Goal: Transaction & Acquisition: Purchase product/service

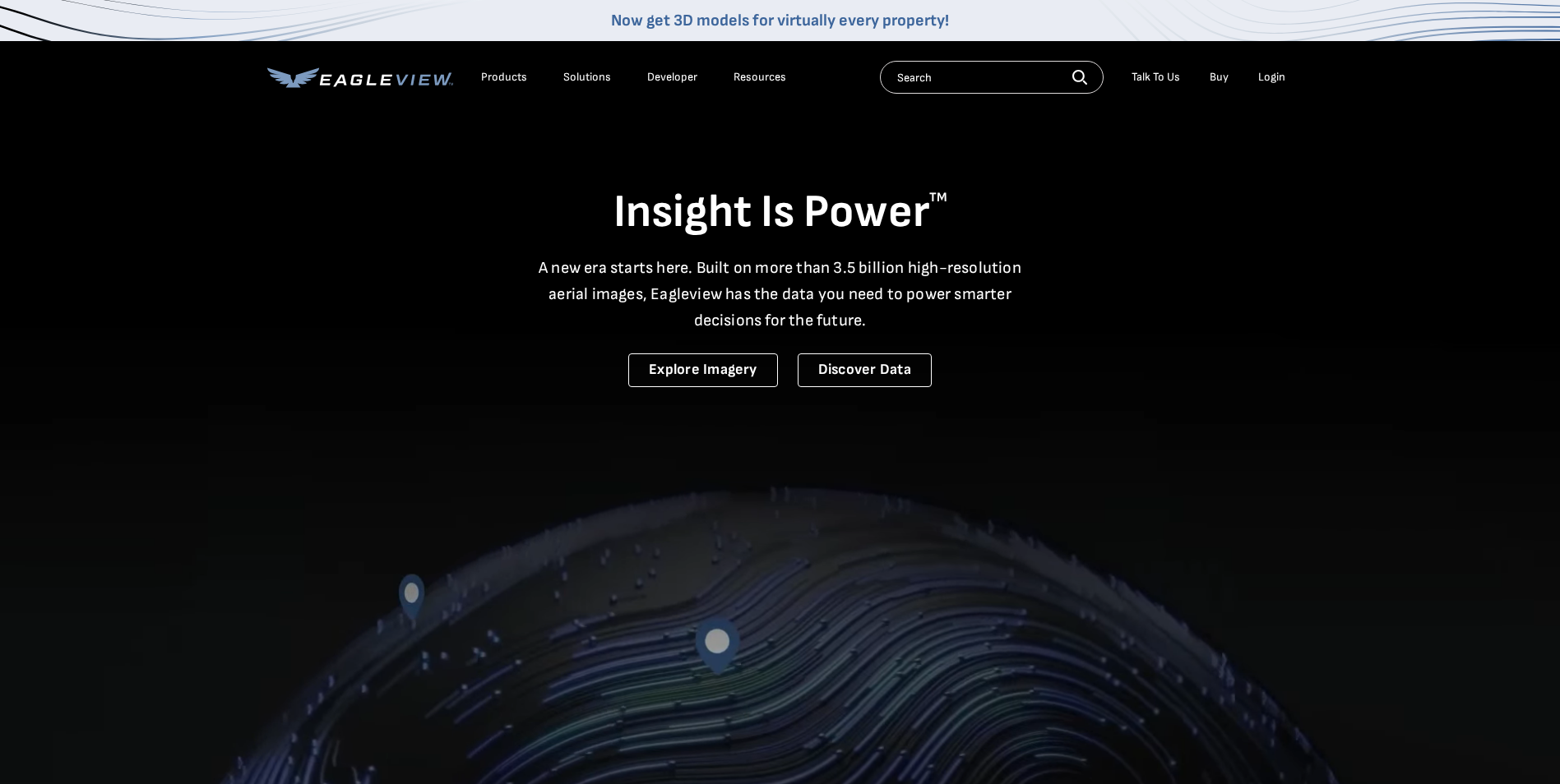
click at [1263, 78] on div "Login" at bounding box center [1271, 77] width 27 height 15
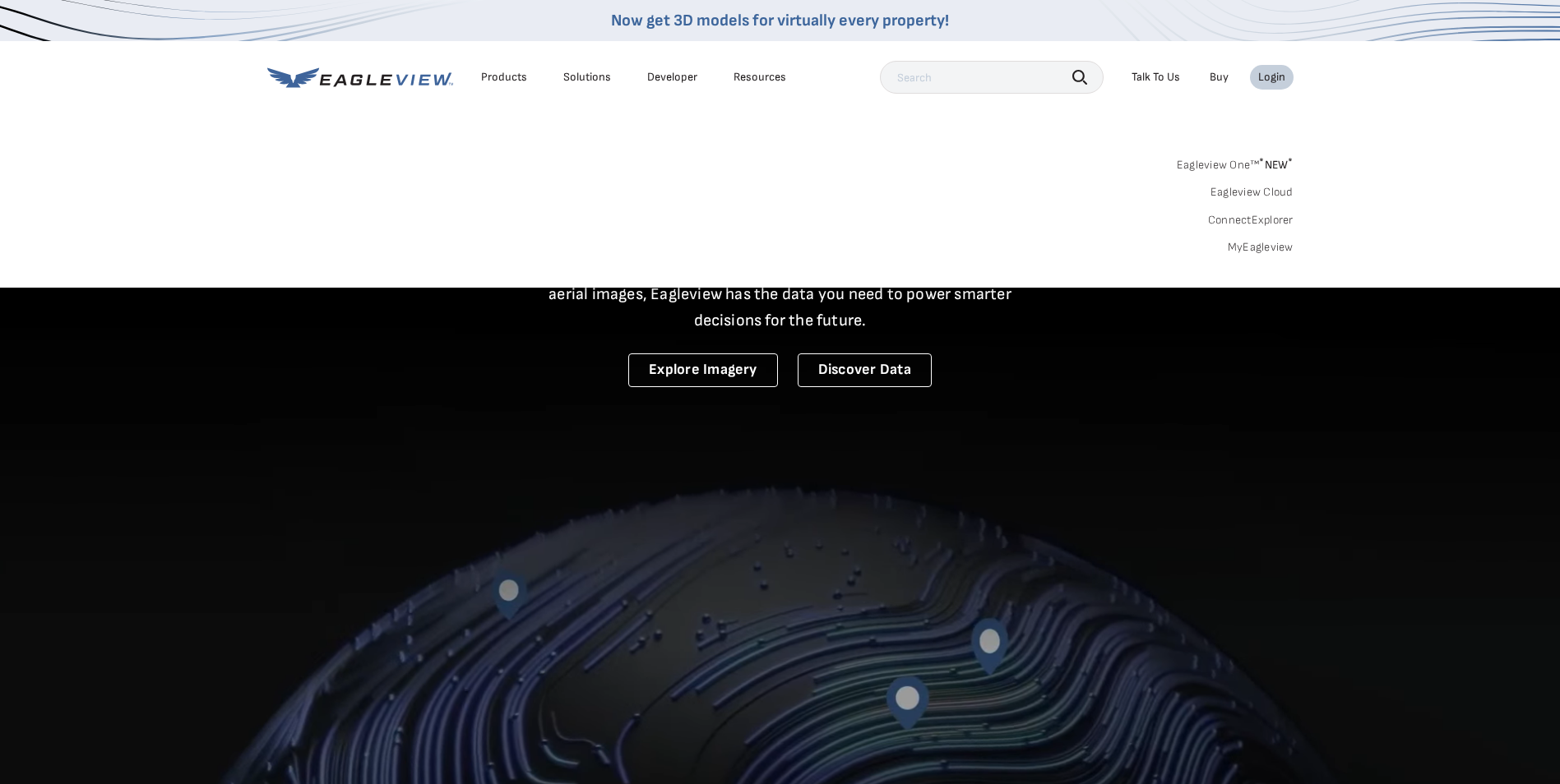
click at [1258, 82] on div "Login" at bounding box center [1271, 77] width 27 height 15
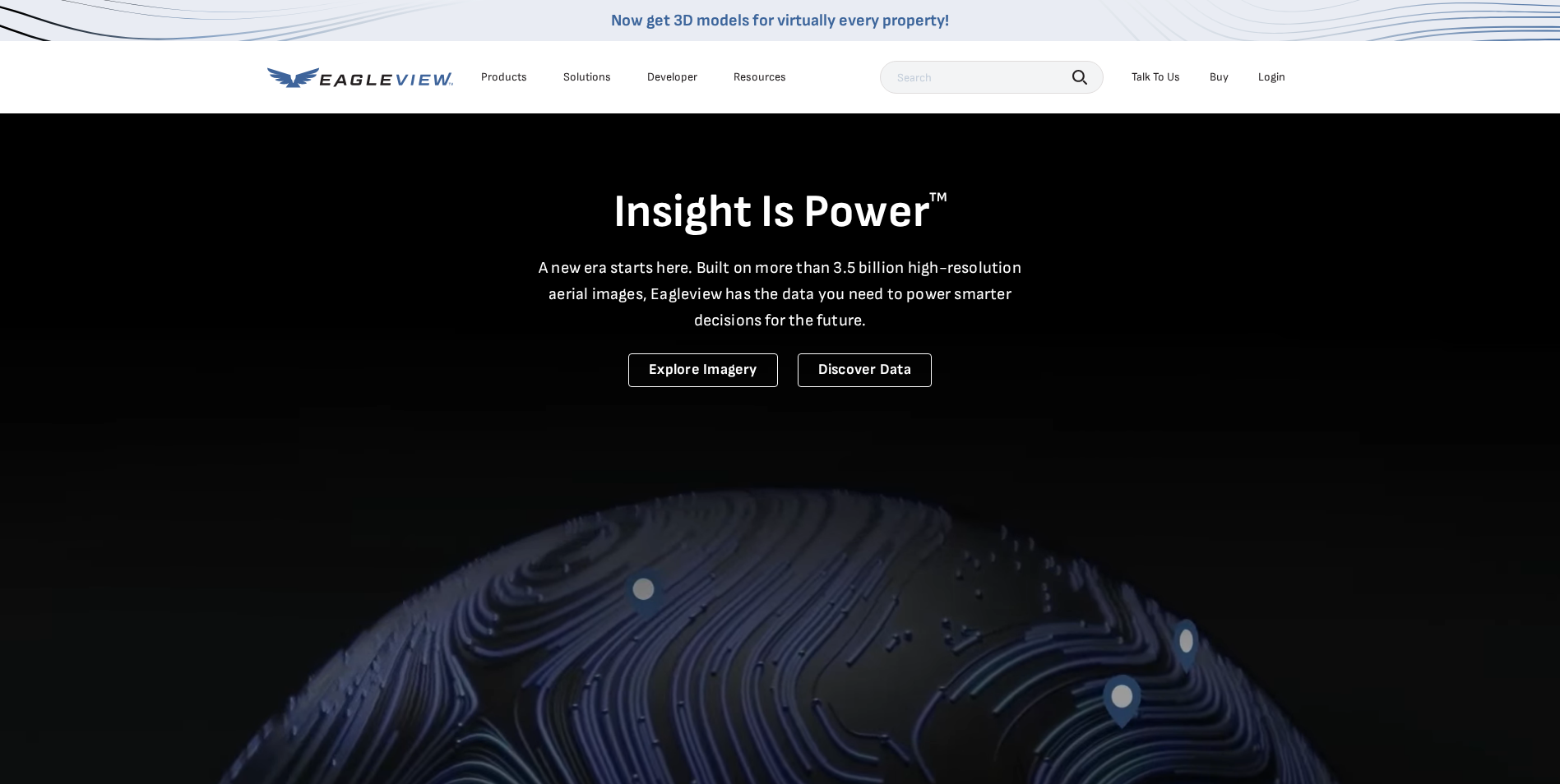
click at [1266, 74] on div "Login" at bounding box center [1271, 77] width 27 height 15
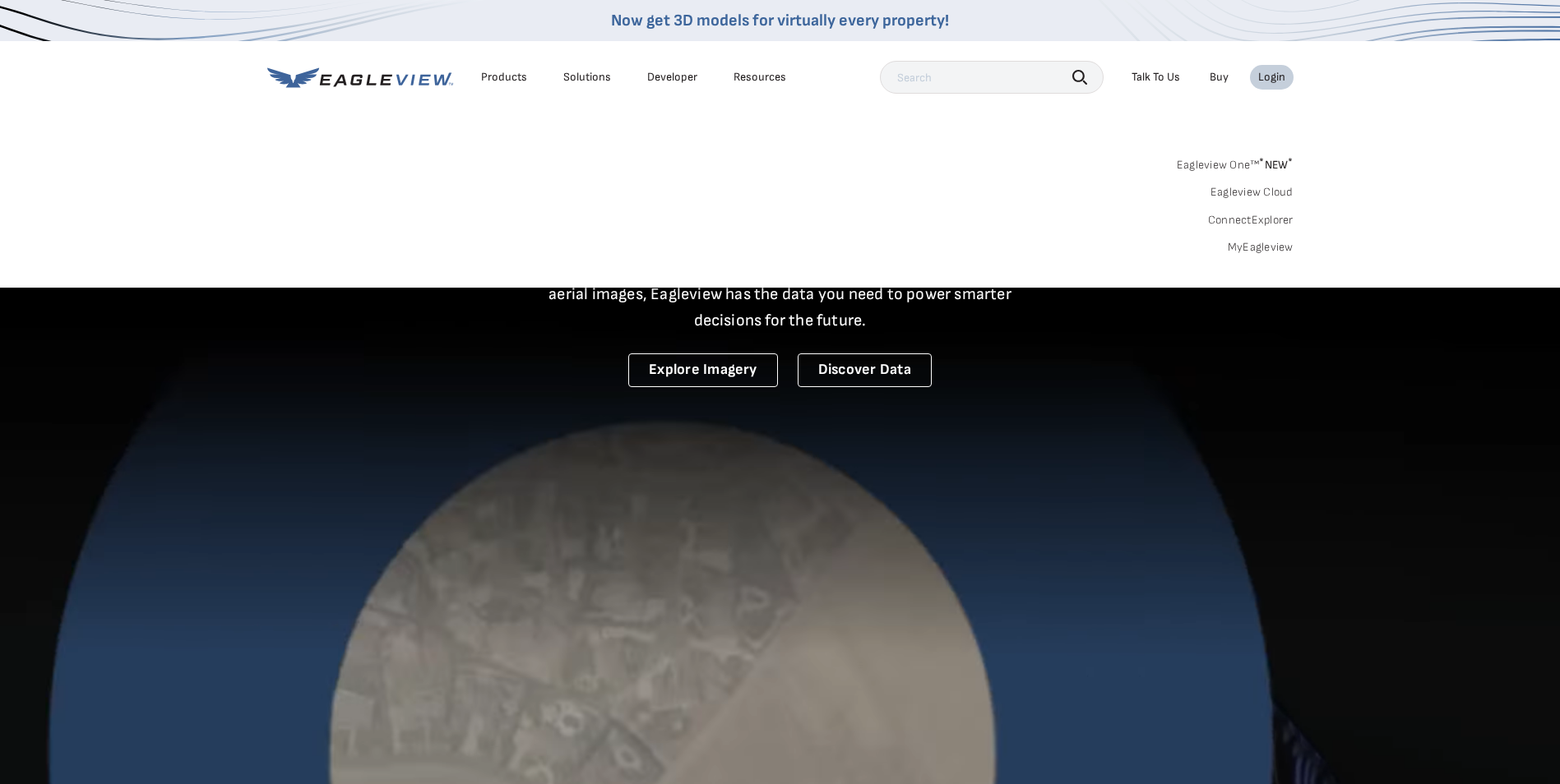
click at [1261, 241] on link "MyEagleview" at bounding box center [1261, 247] width 66 height 15
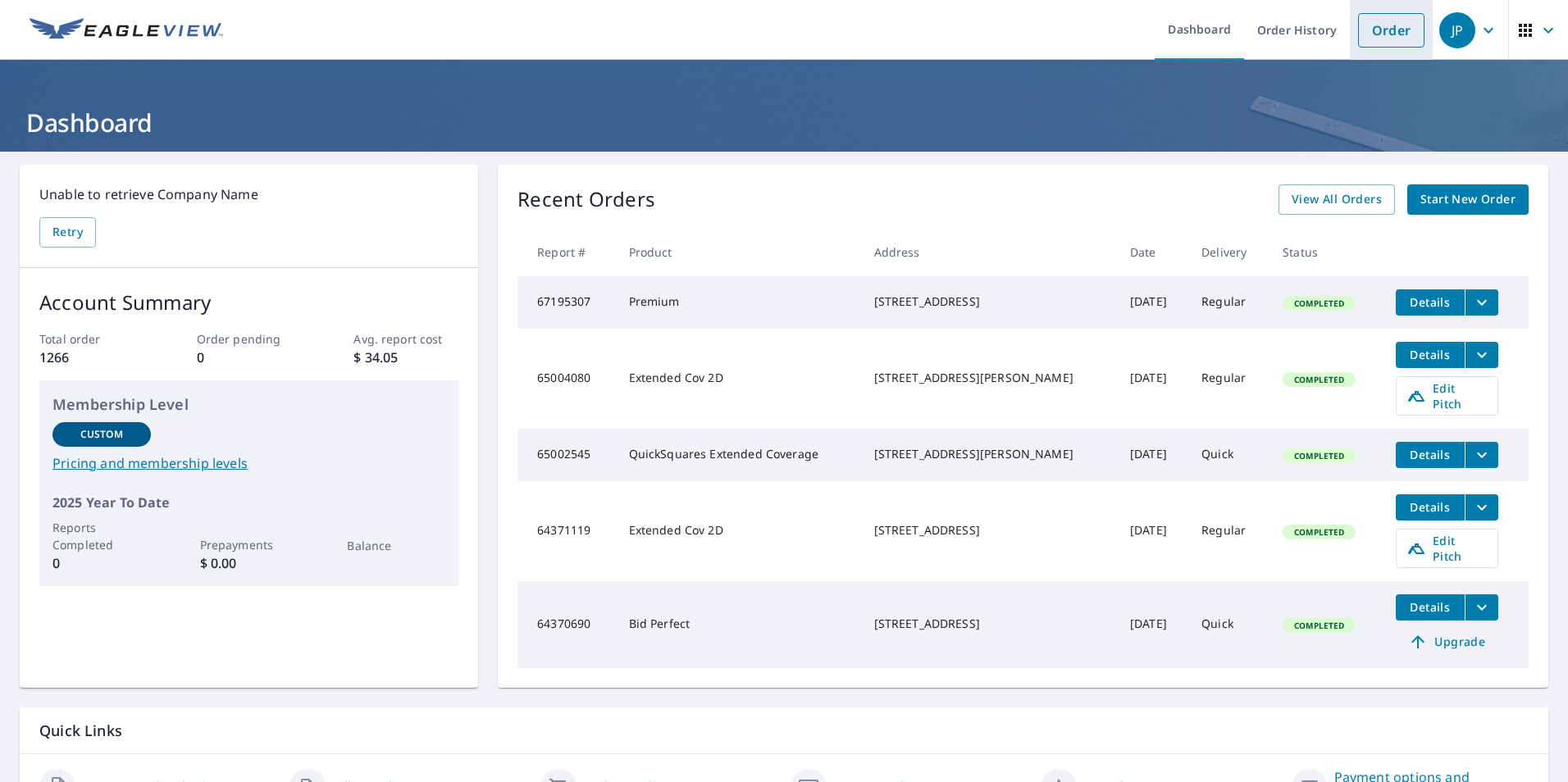
click at [1381, 34] on link "Order" at bounding box center [1390, 30] width 66 height 35
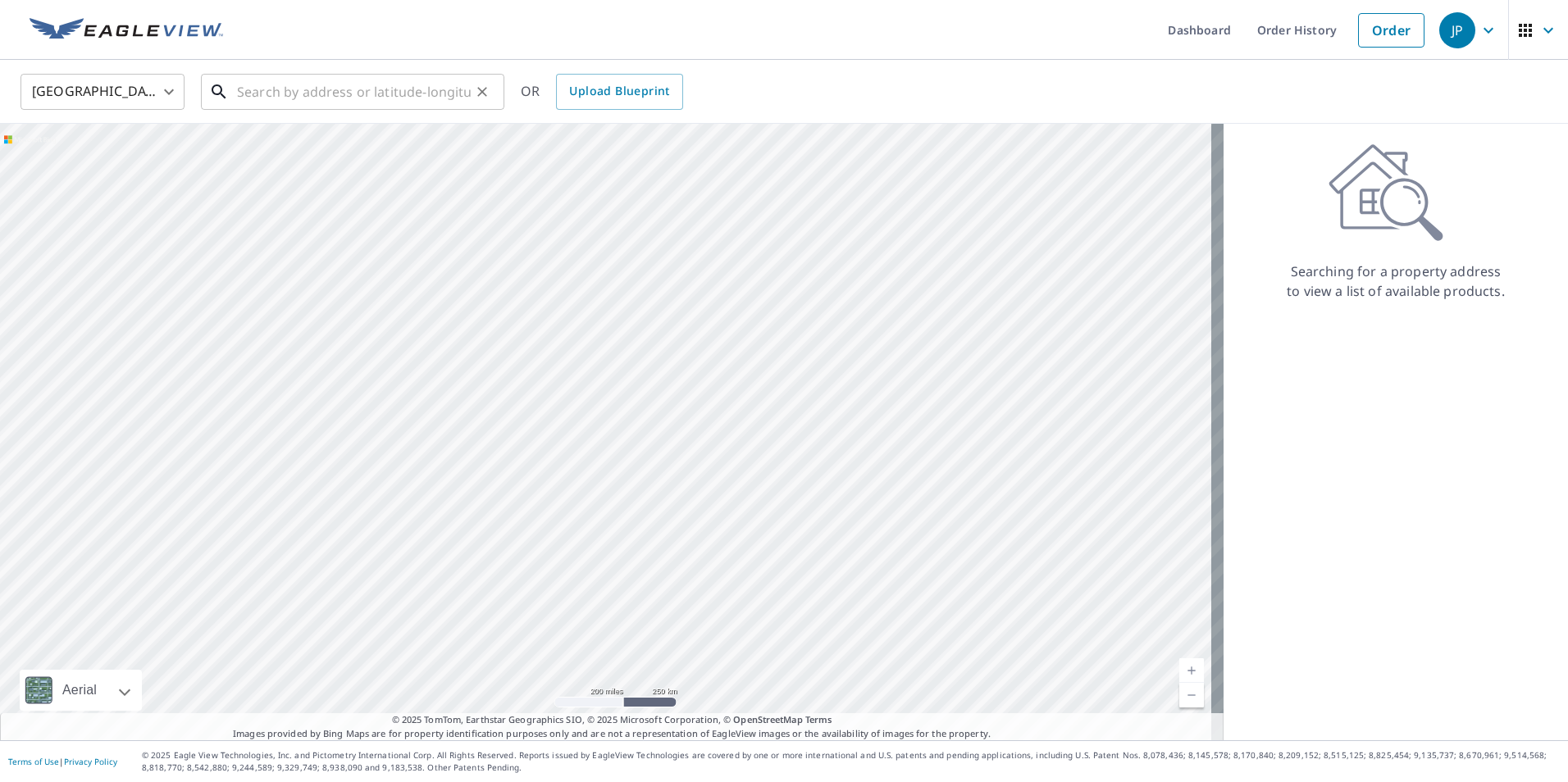
click at [314, 93] on input "text" at bounding box center [353, 91] width 233 height 46
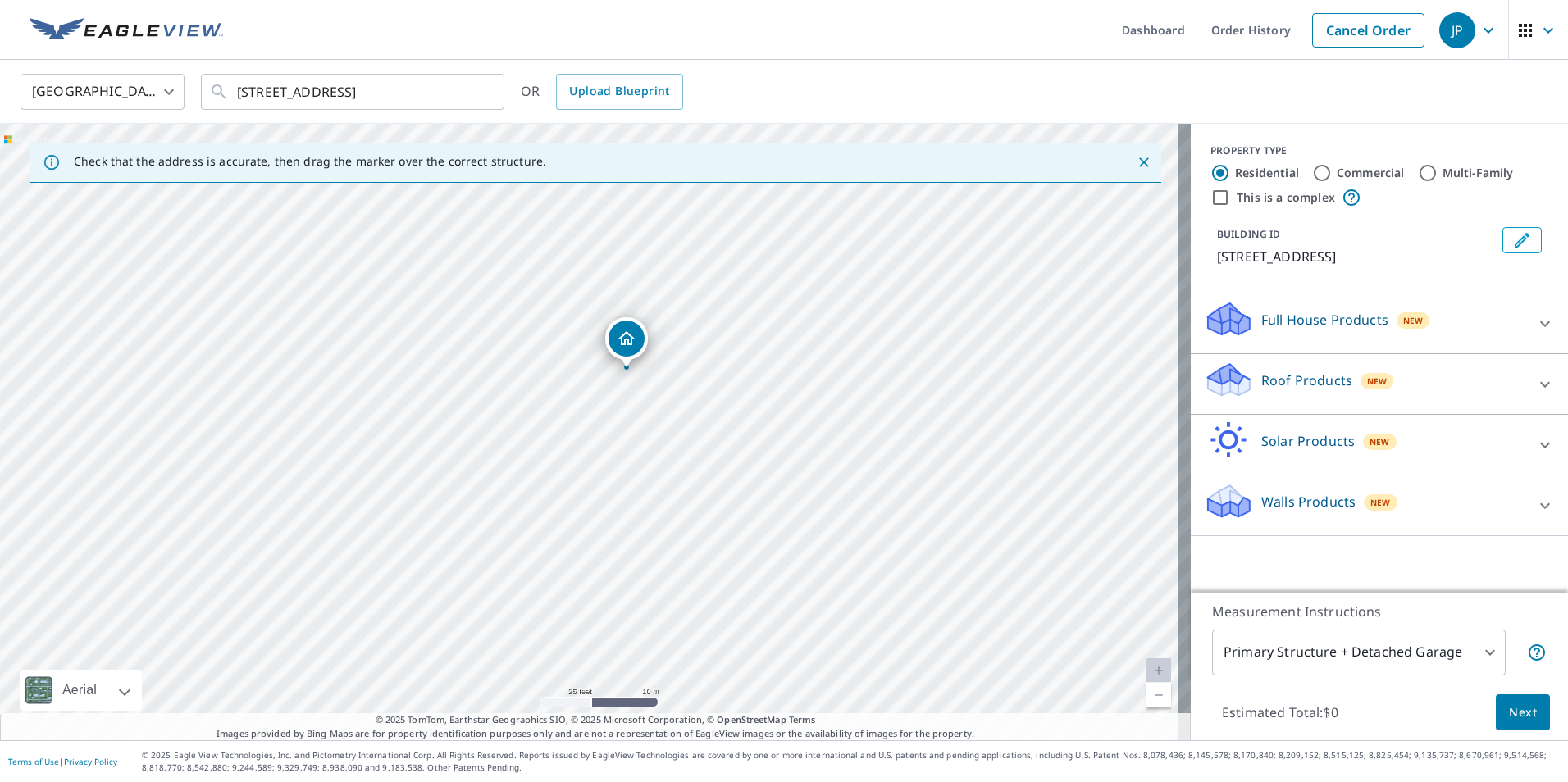
drag, startPoint x: 537, startPoint y: 359, endPoint x: 591, endPoint y: 528, distance: 177.4
click at [588, 533] on div "[STREET_ADDRESS]" at bounding box center [595, 432] width 1191 height 616
drag, startPoint x: 554, startPoint y: 552, endPoint x: 625, endPoint y: 306, distance: 256.0
click at [625, 306] on div "[STREET_ADDRESS]" at bounding box center [595, 432] width 1191 height 616
drag, startPoint x: 653, startPoint y: 541, endPoint x: 676, endPoint y: 417, distance: 126.1
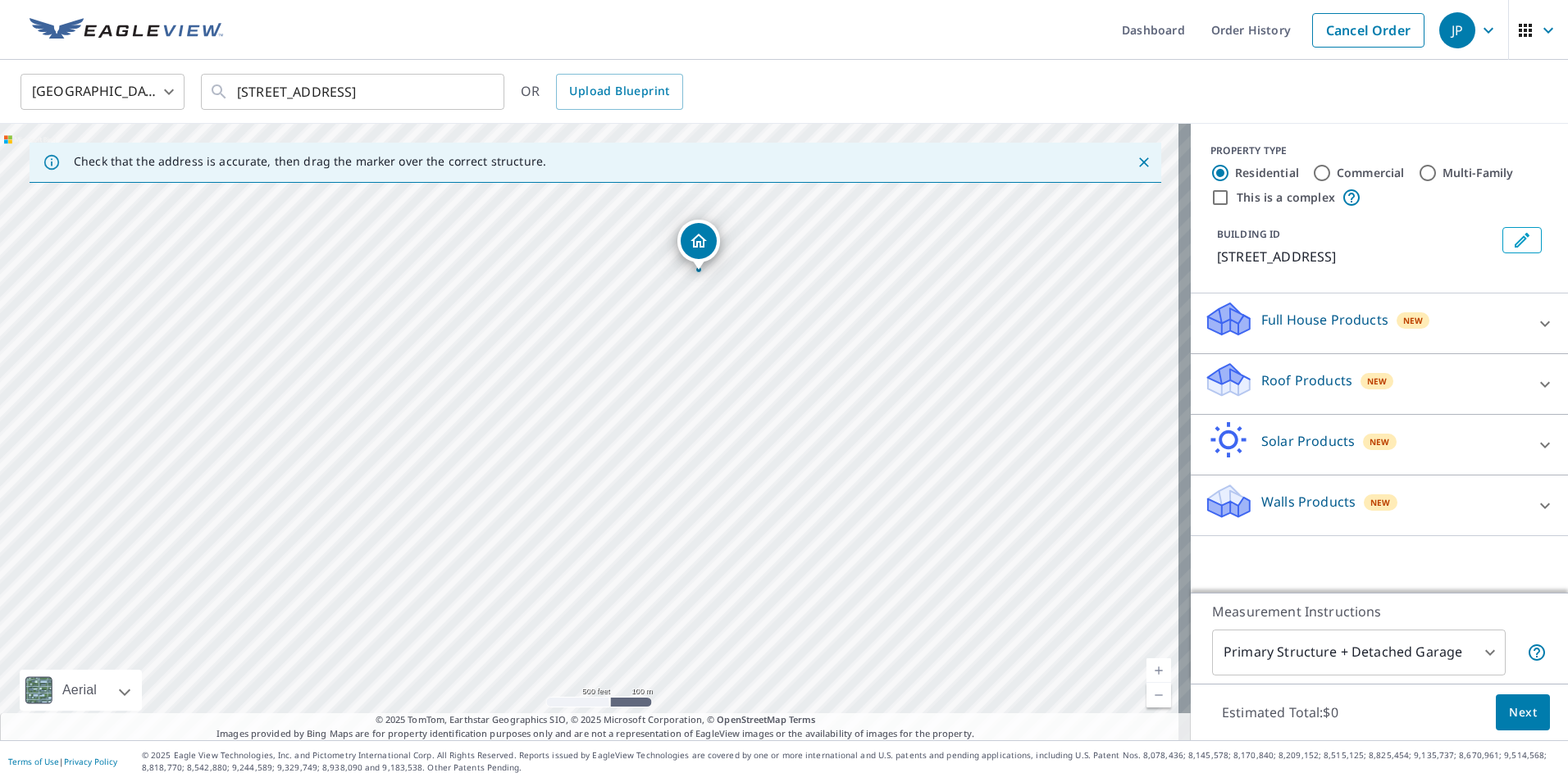
click at [703, 418] on div "[STREET_ADDRESS]" at bounding box center [595, 432] width 1191 height 616
click at [242, 97] on input "[STREET_ADDRESS]" at bounding box center [353, 91] width 233 height 46
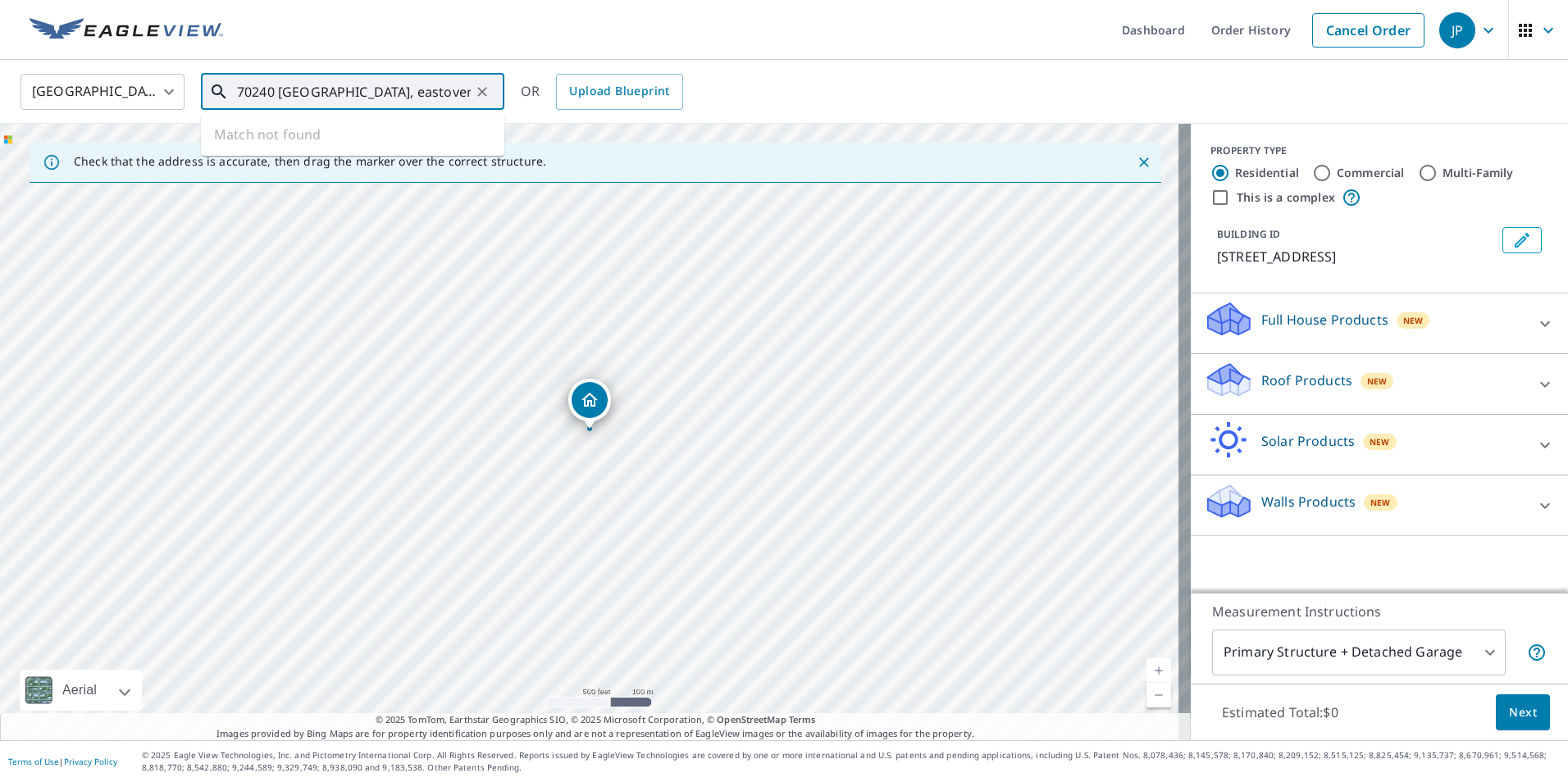
click at [495, 126] on ul "Match not found" at bounding box center [352, 134] width 304 height 43
type input "70240 [GEOGRAPHIC_DATA], eastover sc"
click at [526, 78] on div "OR Upload Blueprint" at bounding box center [602, 91] width 163 height 36
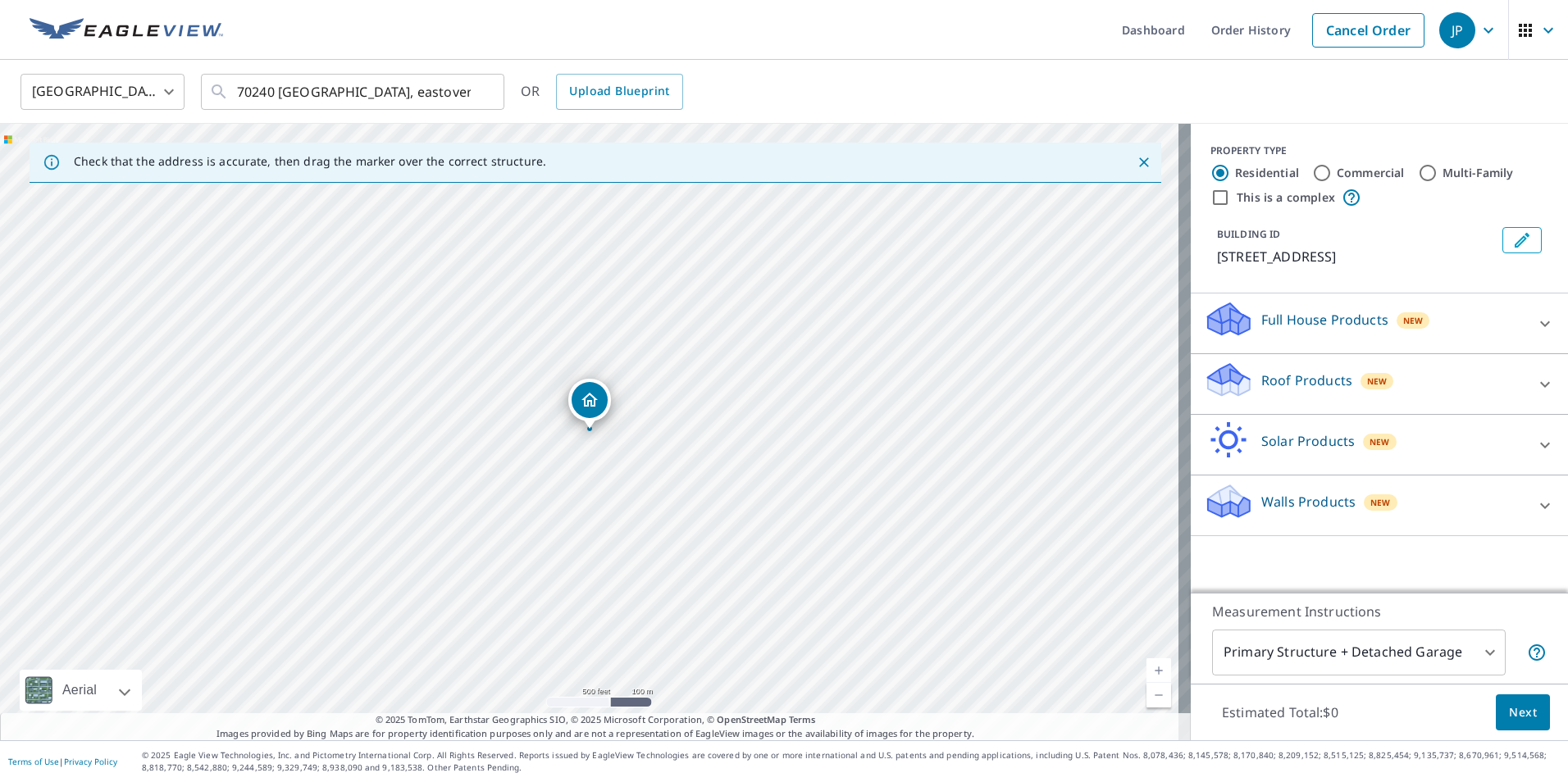
click at [574, 299] on div "[STREET_ADDRESS]" at bounding box center [595, 432] width 1191 height 616
click at [698, 85] on div "[GEOGRAPHIC_DATA] [GEOGRAPHIC_DATA] ​ 70240 [GEOGRAPHIC_DATA], eastover sc ​ OR…" at bounding box center [778, 91] width 1540 height 39
click at [487, 89] on icon "Clear" at bounding box center [482, 91] width 17 height 17
drag, startPoint x: 555, startPoint y: 343, endPoint x: 642, endPoint y: 779, distance: 444.6
click at [642, 779] on div "Dashboard Order History Cancel Order JP [GEOGRAPHIC_DATA] [GEOGRAPHIC_DATA] ​ […" at bounding box center [784, 391] width 1568 height 782
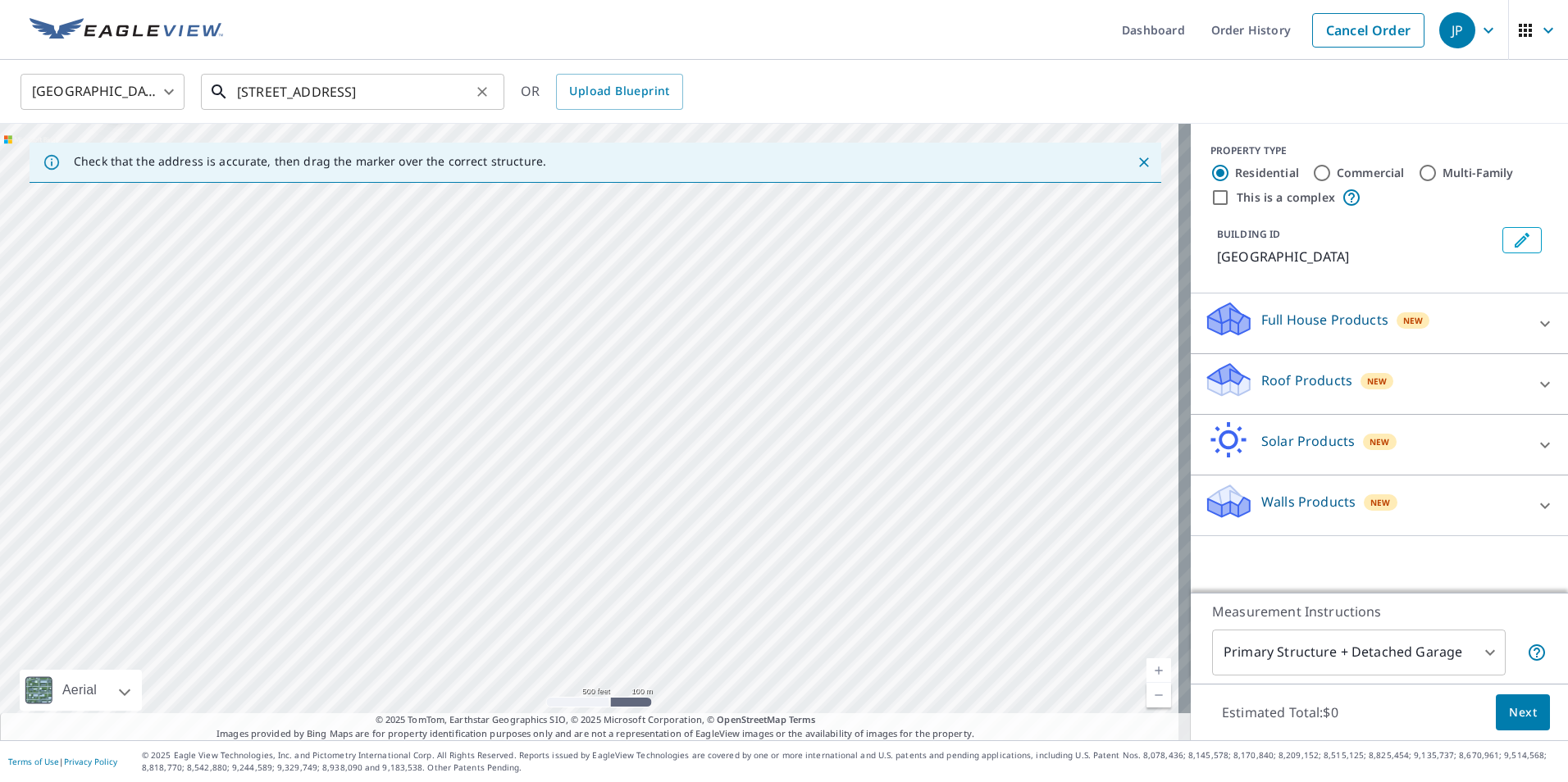
click at [243, 87] on input "[STREET_ADDRESS]" at bounding box center [353, 91] width 233 height 46
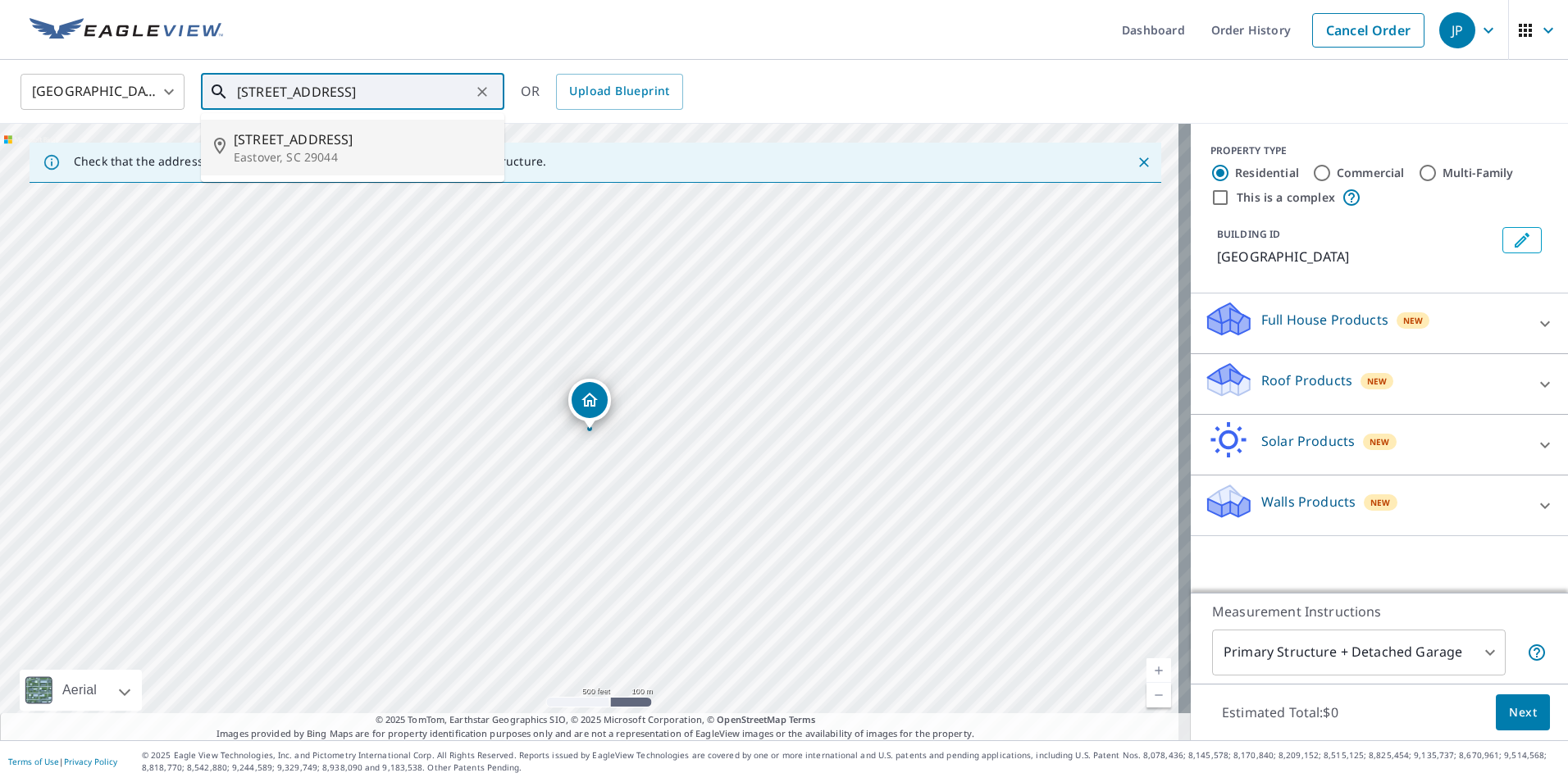
click at [289, 144] on span "[STREET_ADDRESS]" at bounding box center [361, 140] width 257 height 20
type input "[STREET_ADDRESS]"
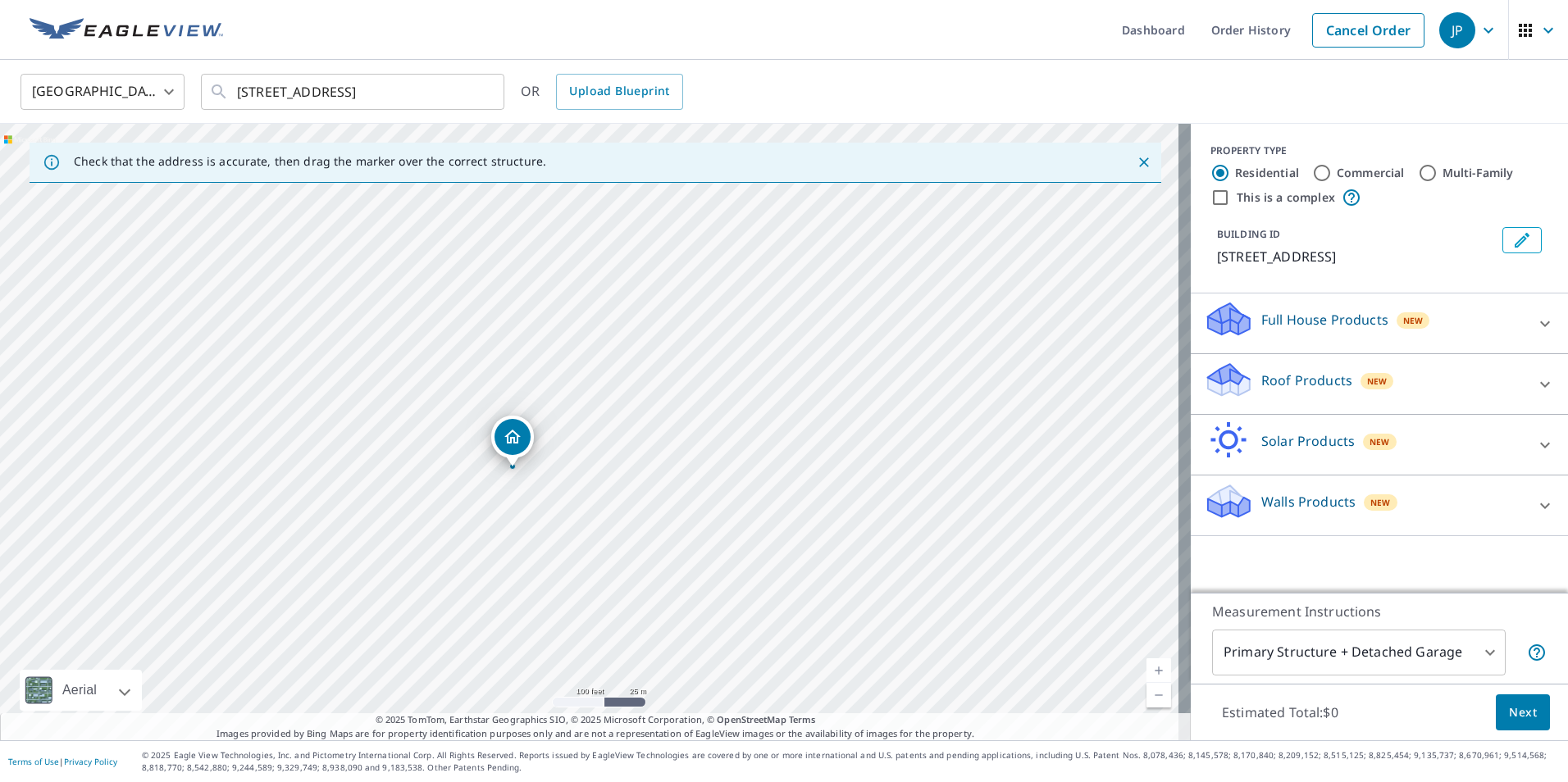
drag, startPoint x: 396, startPoint y: 543, endPoint x: 599, endPoint y: 349, distance: 280.8
click at [592, 356] on div "[STREET_ADDRESS]" at bounding box center [595, 432] width 1191 height 616
